Goal: Information Seeking & Learning: Learn about a topic

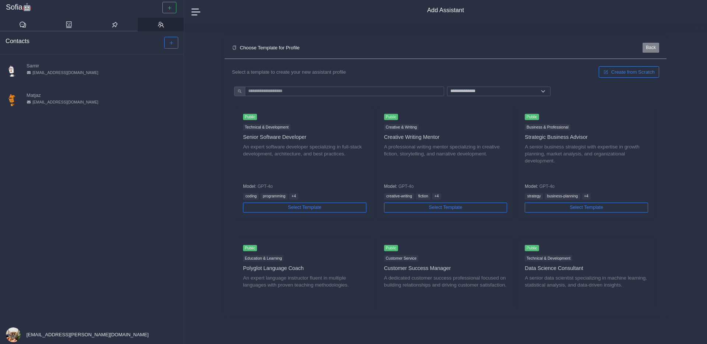
click at [654, 45] on button "Back" at bounding box center [651, 48] width 17 height 10
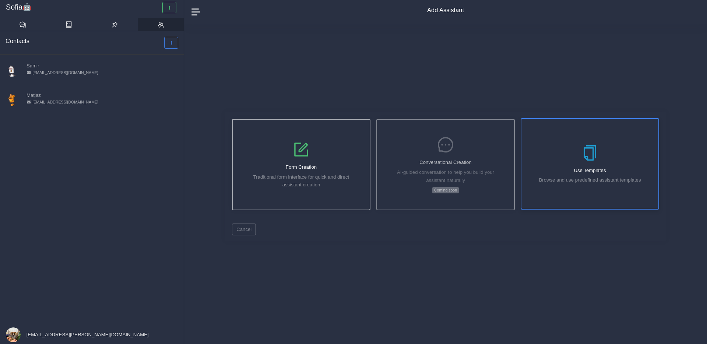
click at [597, 167] on div "Use Templates Browse and use predefined assistant templates" at bounding box center [590, 164] width 137 height 90
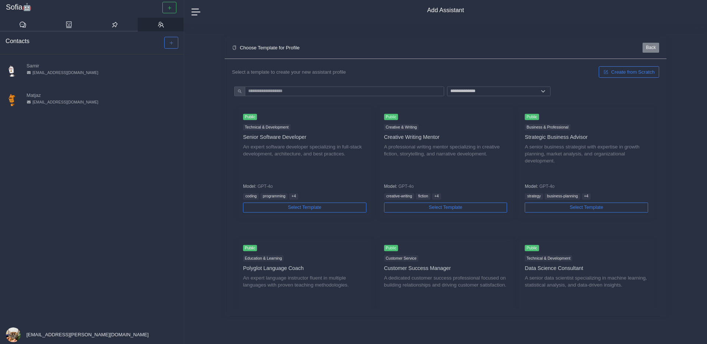
click at [652, 49] on button "Back" at bounding box center [651, 48] width 17 height 10
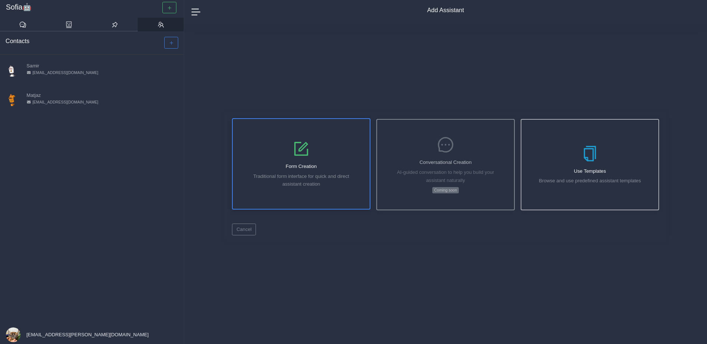
click at [305, 165] on h5 "Form Creation" at bounding box center [301, 167] width 31 height 6
select select "*****"
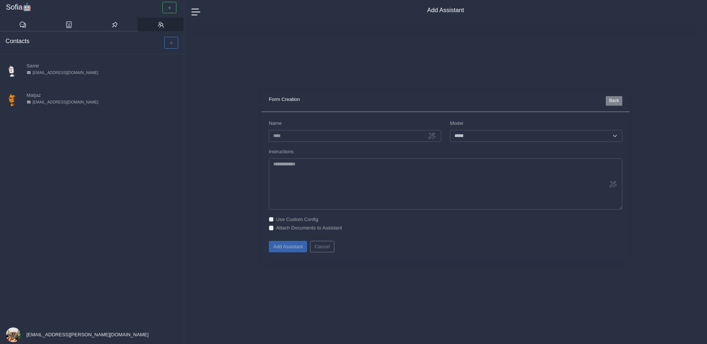
click at [619, 103] on button "Back" at bounding box center [614, 101] width 17 height 10
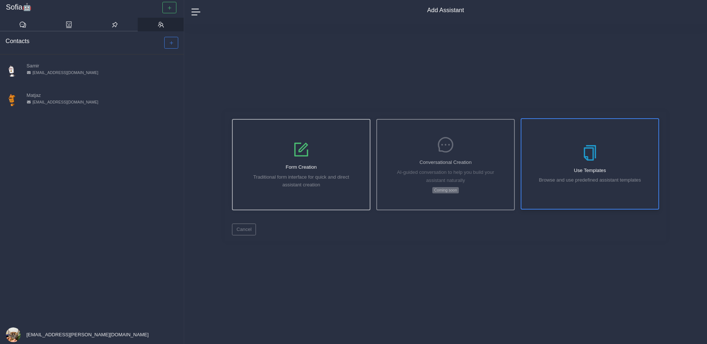
click at [606, 155] on div "Use Templates Browse and use predefined assistant templates" at bounding box center [590, 164] width 137 height 90
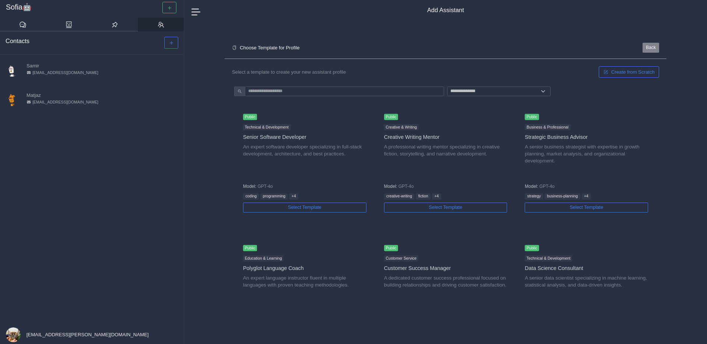
click at [655, 49] on button "Back" at bounding box center [651, 48] width 17 height 10
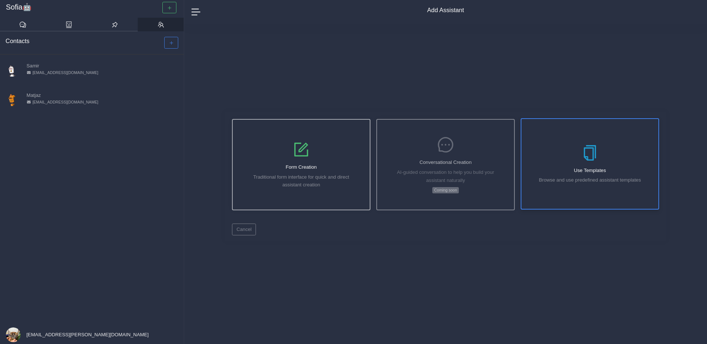
click at [604, 127] on div "Use Templates Browse and use predefined assistant templates" at bounding box center [590, 164] width 137 height 90
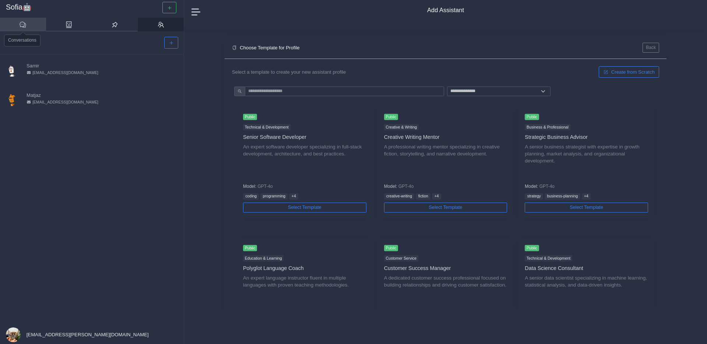
click at [28, 26] on link at bounding box center [23, 25] width 46 height 14
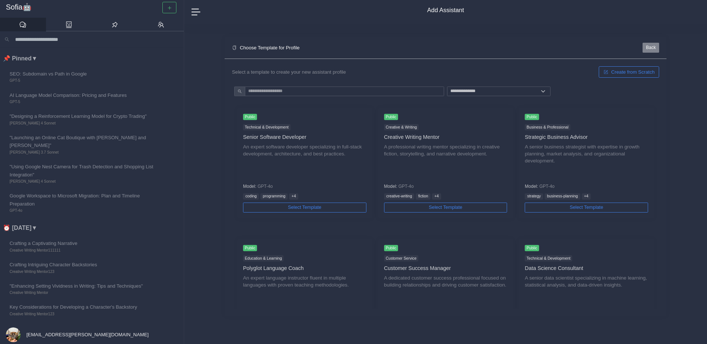
click at [650, 46] on button "Back" at bounding box center [651, 48] width 17 height 10
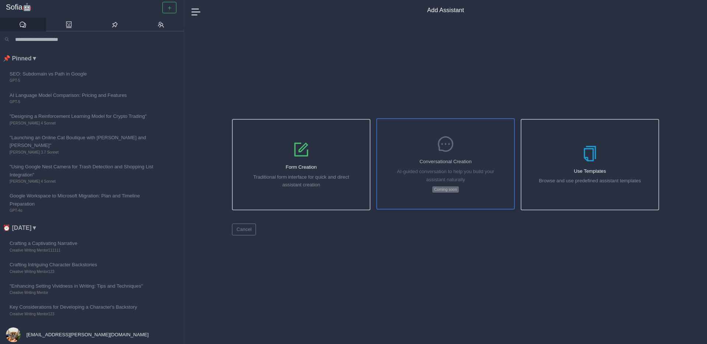
click at [447, 165] on div "Conversational Creation AI-guided conversation to help you build your assistant…" at bounding box center [445, 164] width 137 height 90
click at [352, 162] on div "Form Creation Traditional form interface for quick and direct assistant creation" at bounding box center [301, 164] width 137 height 90
select select "*****"
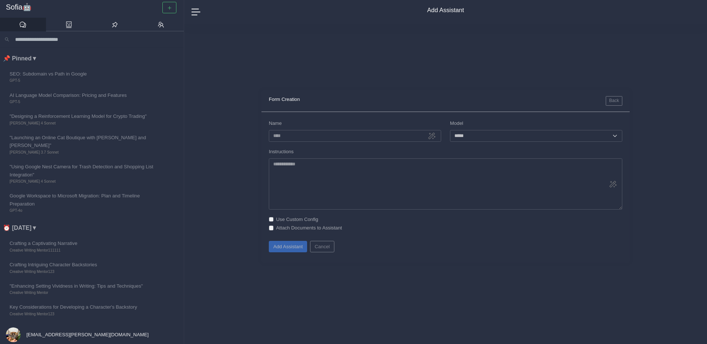
click at [194, 6] on nav "Add Assistant" at bounding box center [445, 12] width 523 height 24
click at [64, 24] on link at bounding box center [69, 25] width 46 height 14
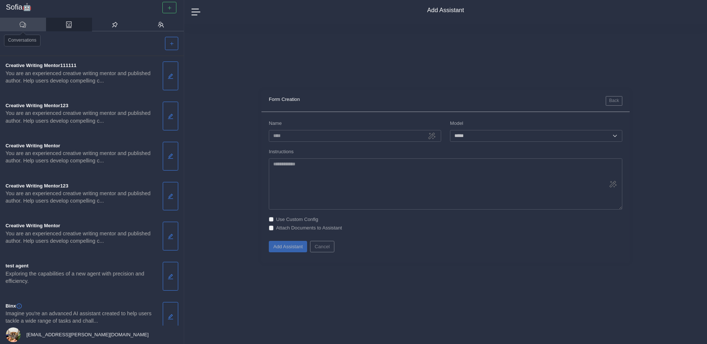
click at [30, 24] on link at bounding box center [23, 25] width 46 height 14
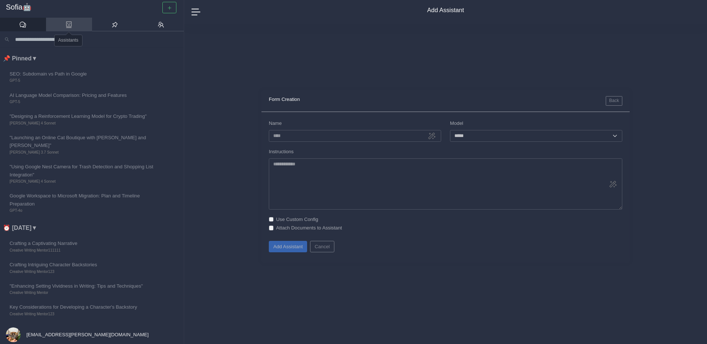
click at [69, 26] on icon at bounding box center [68, 24] width 7 height 7
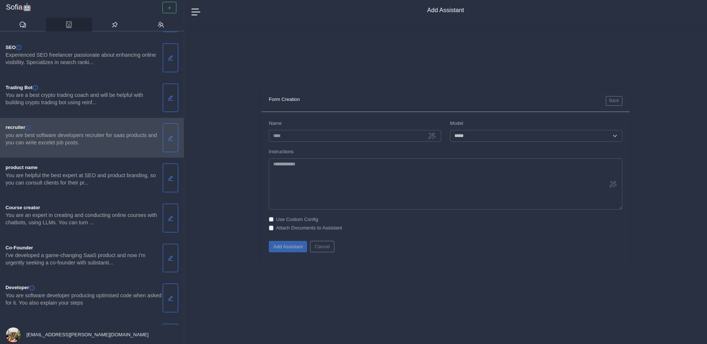
scroll to position [536, 0]
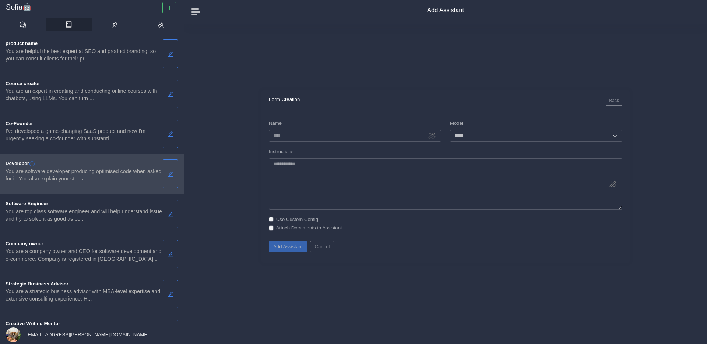
click at [33, 163] on icon "This Assistant is public. Anyone with the link will be able to view it." at bounding box center [32, 164] width 6 height 6
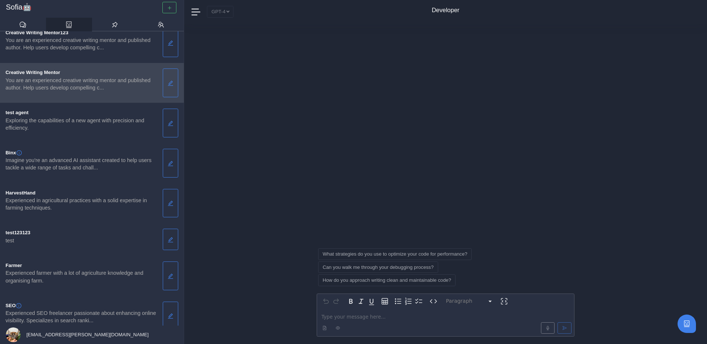
scroll to position [167, 0]
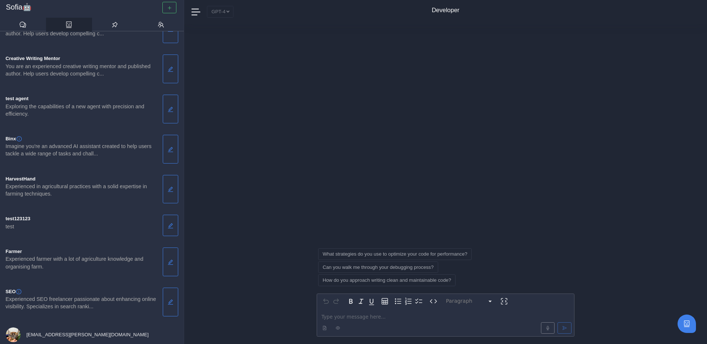
click at [445, 12] on h4 "Developer" at bounding box center [446, 10] width 28 height 7
select select "*****"
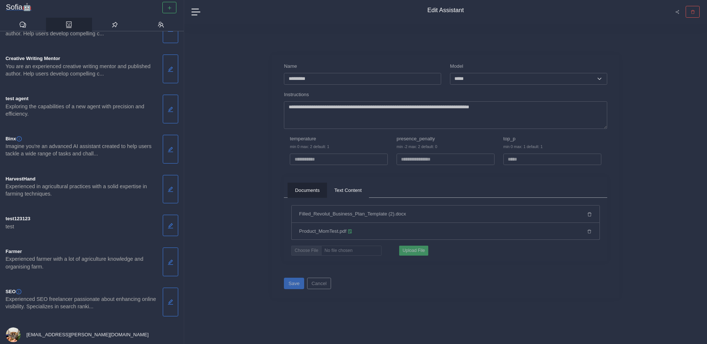
click at [28, 11] on h3 "Sofia🤖" at bounding box center [92, 7] width 172 height 9
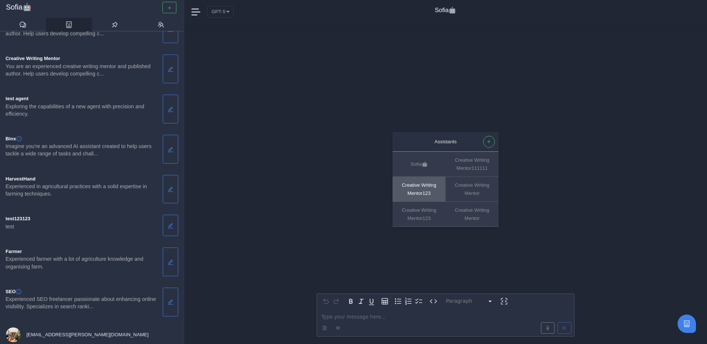
click at [421, 187] on button "Creative Writing Mentor123" at bounding box center [419, 189] width 53 height 25
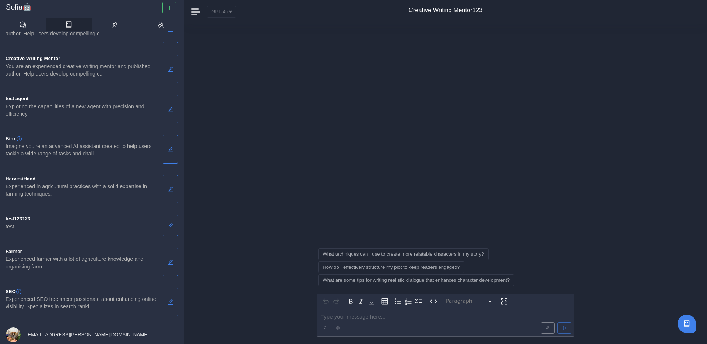
click at [441, 11] on h4 "Creative Writing Mentor123" at bounding box center [446, 10] width 74 height 7
select select "******"
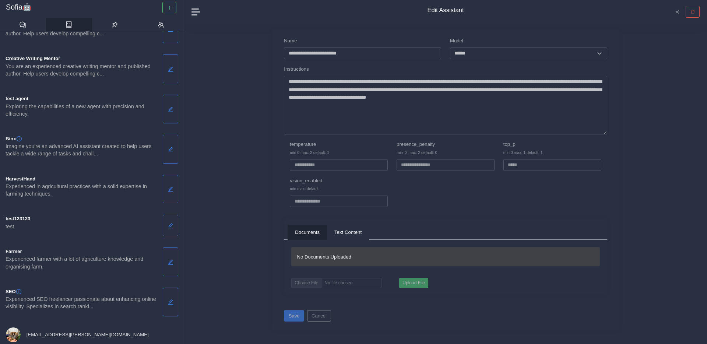
drag, startPoint x: 605, startPoint y: 114, endPoint x: 603, endPoint y: 145, distance: 31.3
click at [603, 145] on form "**********" at bounding box center [445, 125] width 323 height 176
click at [319, 321] on button "Cancel" at bounding box center [319, 315] width 24 height 11
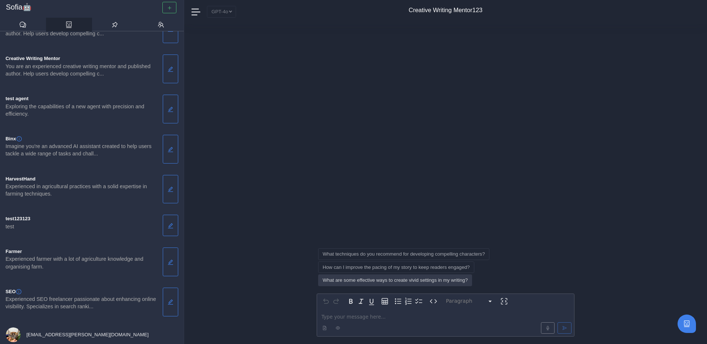
click at [414, 283] on button "What are some effective ways to create vivid settings in my writing?" at bounding box center [395, 279] width 154 height 11
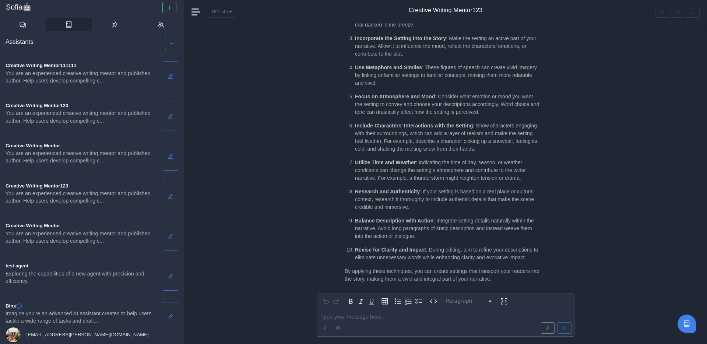
click at [25, 3] on h3 "Sofia🤖" at bounding box center [92, 7] width 172 height 9
click at [22, 4] on h3 "Sofia🤖" at bounding box center [92, 7] width 172 height 9
click at [411, 142] on p "Include Characters’ Interactions with the Setting : Show characters engaging wi…" at bounding box center [447, 137] width 185 height 31
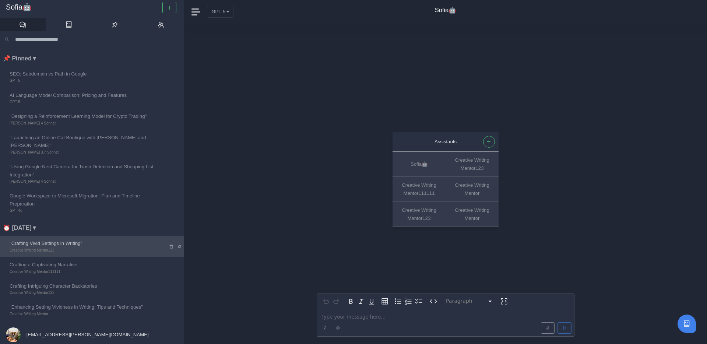
click at [115, 248] on span "Creative Writing Mentor123" at bounding box center [84, 251] width 148 height 6
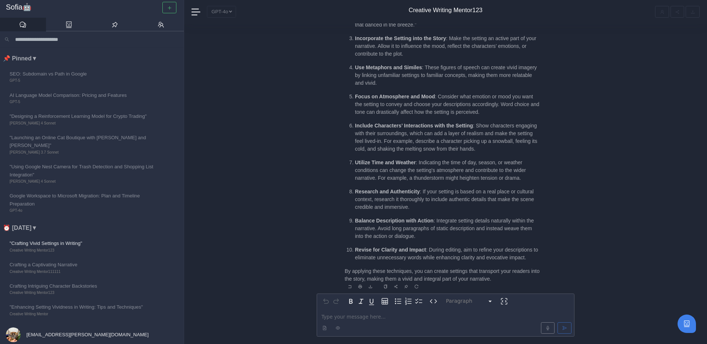
scroll to position [1, 0]
click at [14, 7] on h3 "Sofia🤖" at bounding box center [92, 6] width 172 height 9
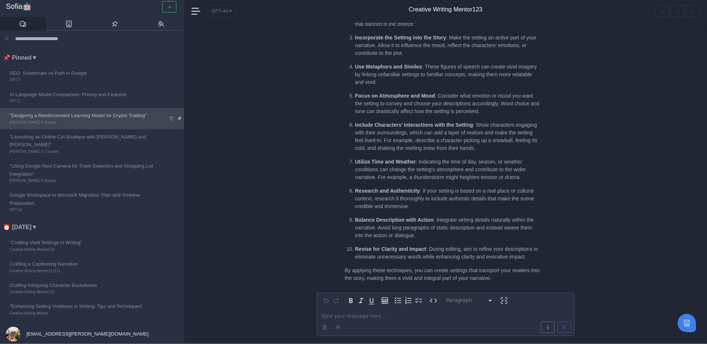
click at [63, 124] on span "[PERSON_NAME] 4 Sonnet" at bounding box center [84, 123] width 148 height 6
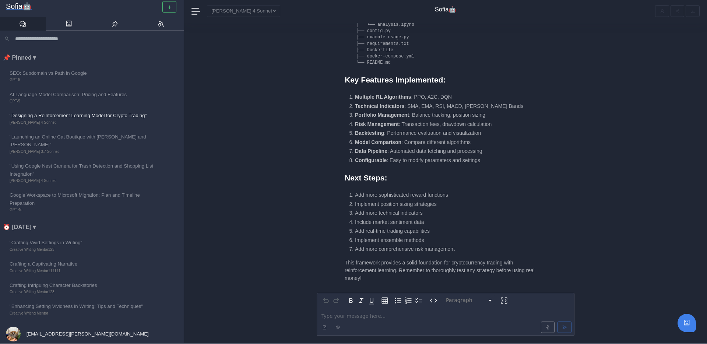
click at [21, 7] on h3 "Sofia🤖" at bounding box center [92, 6] width 172 height 9
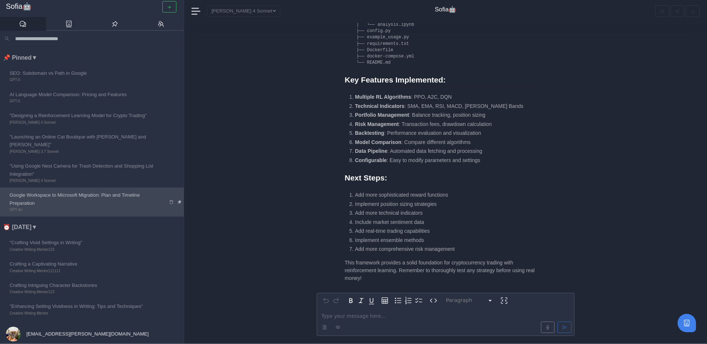
click at [83, 196] on span "Google Workspace to Microsoft Migration: Plan and Timeline Preparation" at bounding box center [84, 199] width 148 height 16
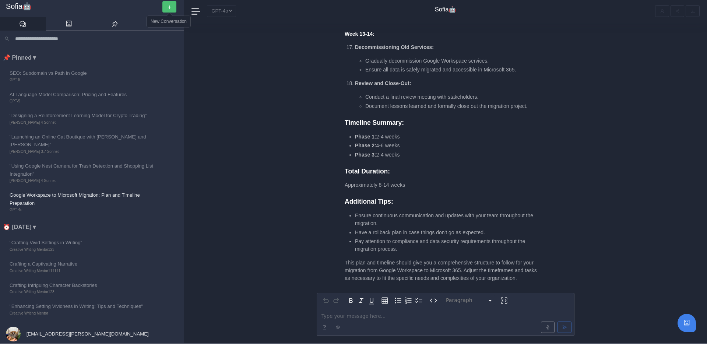
click at [172, 7] on button "button" at bounding box center [169, 6] width 14 height 11
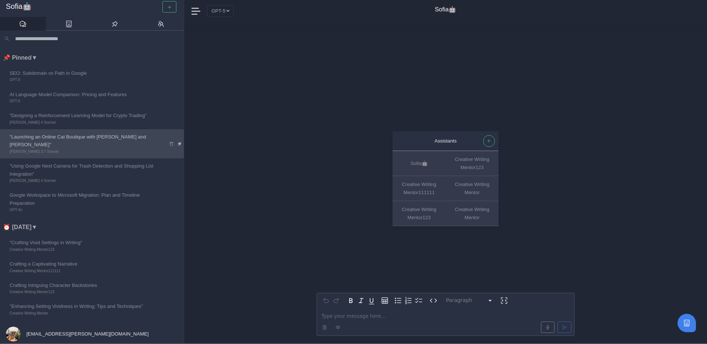
click at [99, 138] on span ""Launching an Online Cat Boutique with [PERSON_NAME] and [PERSON_NAME]"" at bounding box center [84, 141] width 148 height 16
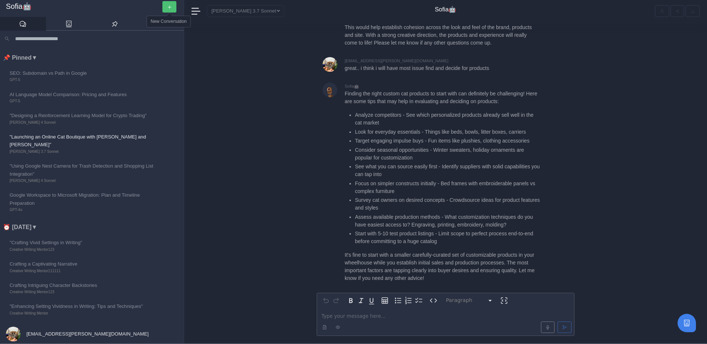
click at [169, 8] on icon "button" at bounding box center [169, 7] width 5 height 5
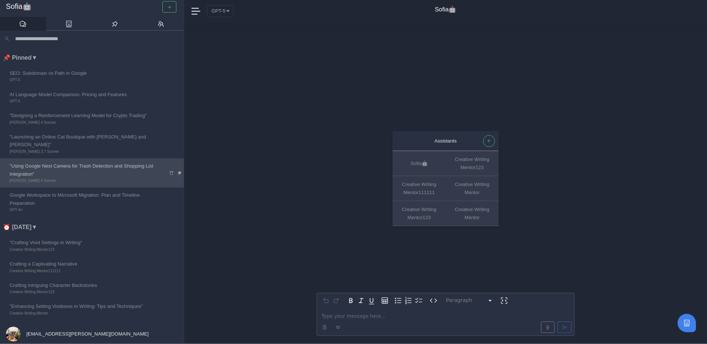
click at [107, 162] on span ""Using Google Nest Camera for Trash Detection and Shopping List Integration"" at bounding box center [84, 170] width 148 height 16
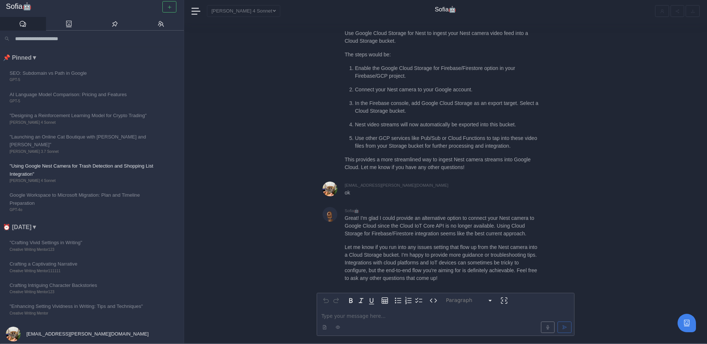
click at [19, 2] on div "Sofia🤖" at bounding box center [92, 8] width 184 height 18
click at [20, 8] on h3 "Sofia🤖" at bounding box center [92, 6] width 172 height 9
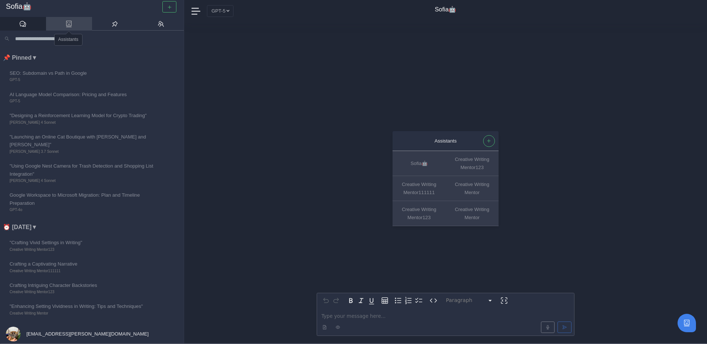
click at [72, 20] on icon at bounding box center [68, 23] width 7 height 7
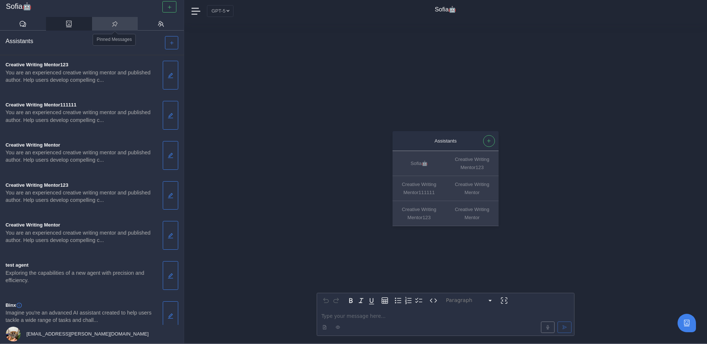
click at [119, 26] on link at bounding box center [115, 24] width 46 height 14
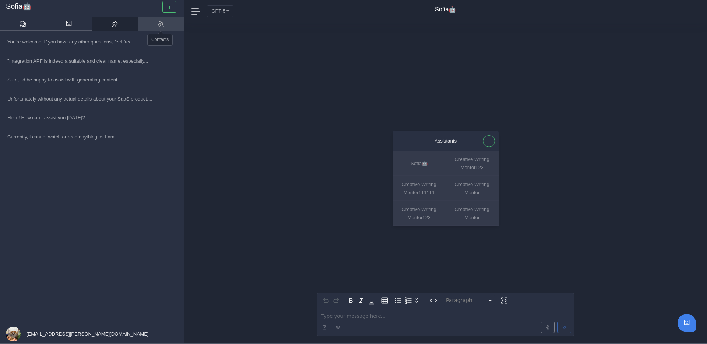
click at [153, 28] on link at bounding box center [161, 24] width 46 height 14
